Goal: Book appointment/travel/reservation

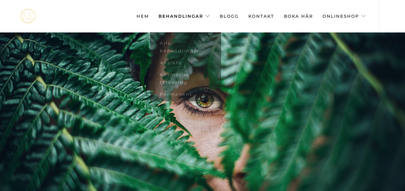
click at [175, 11] on link "Behandlingar" at bounding box center [185, 16] width 52 height 32
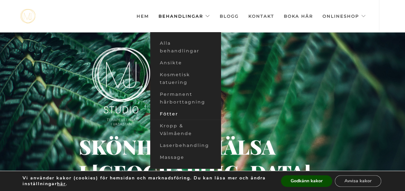
click at [172, 112] on link "Fötter" at bounding box center [185, 114] width 71 height 12
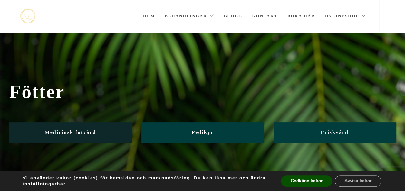
click at [84, 135] on link "Medicinsk fotvård" at bounding box center [70, 132] width 122 height 20
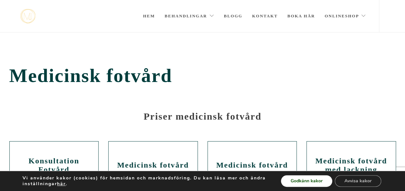
click at [312, 177] on button "Godkänn kakor" at bounding box center [306, 182] width 51 height 12
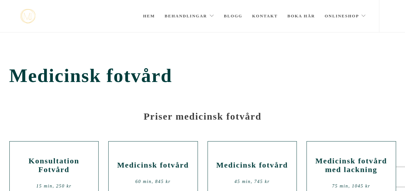
click at [248, 172] on div "Medicinsk fotvård 45 min, 745 kr" at bounding box center [252, 174] width 79 height 39
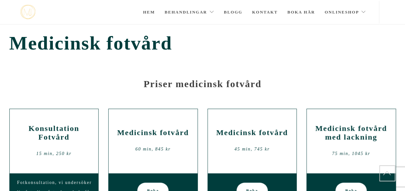
scroll to position [70, 0]
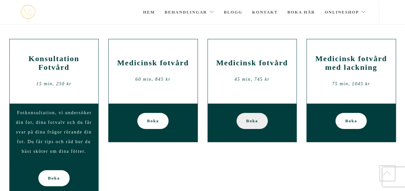
click at [250, 118] on span "Boka" at bounding box center [252, 121] width 12 height 16
